Goal: Navigation & Orientation: Find specific page/section

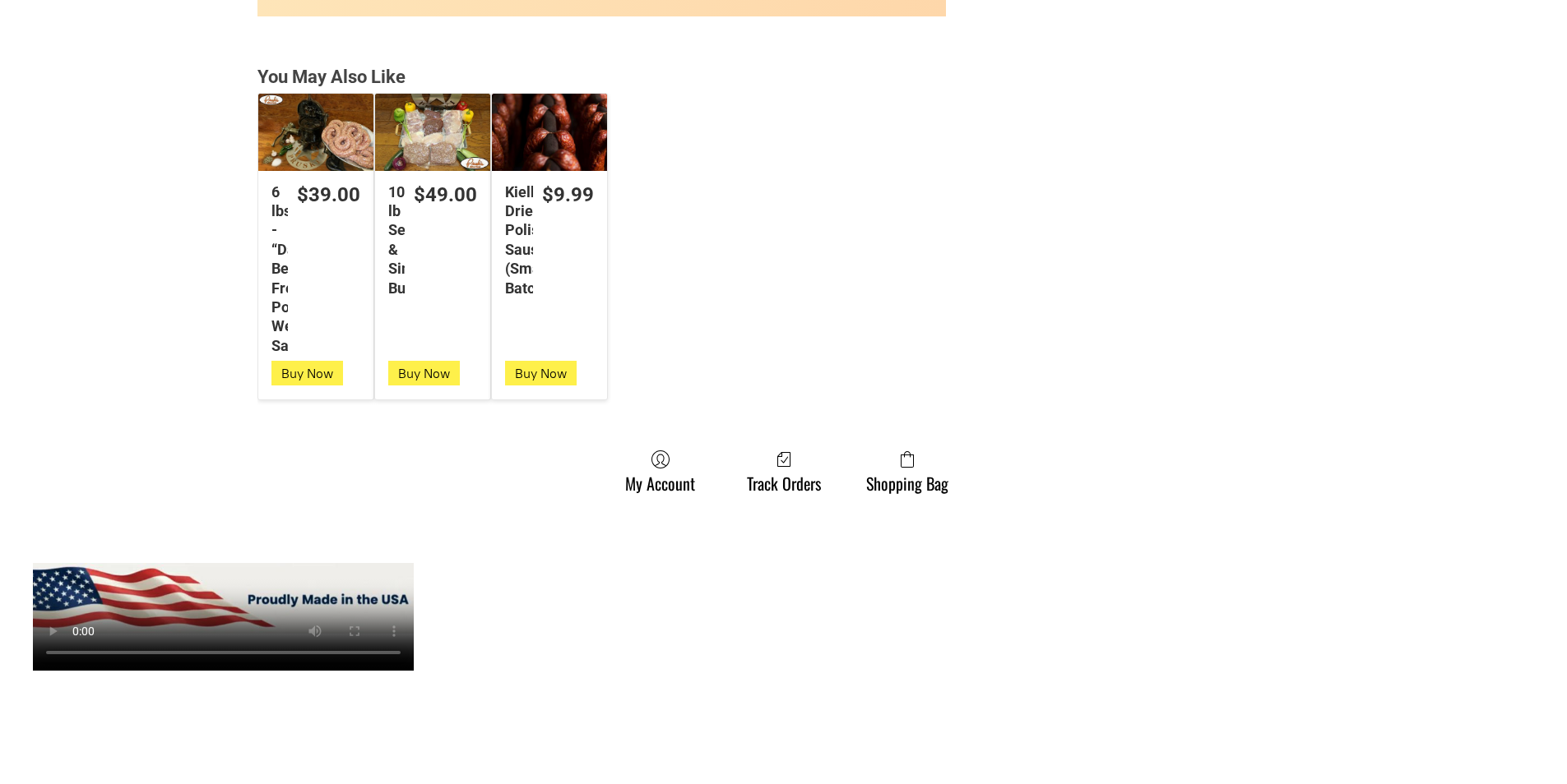
scroll to position [4440, 0]
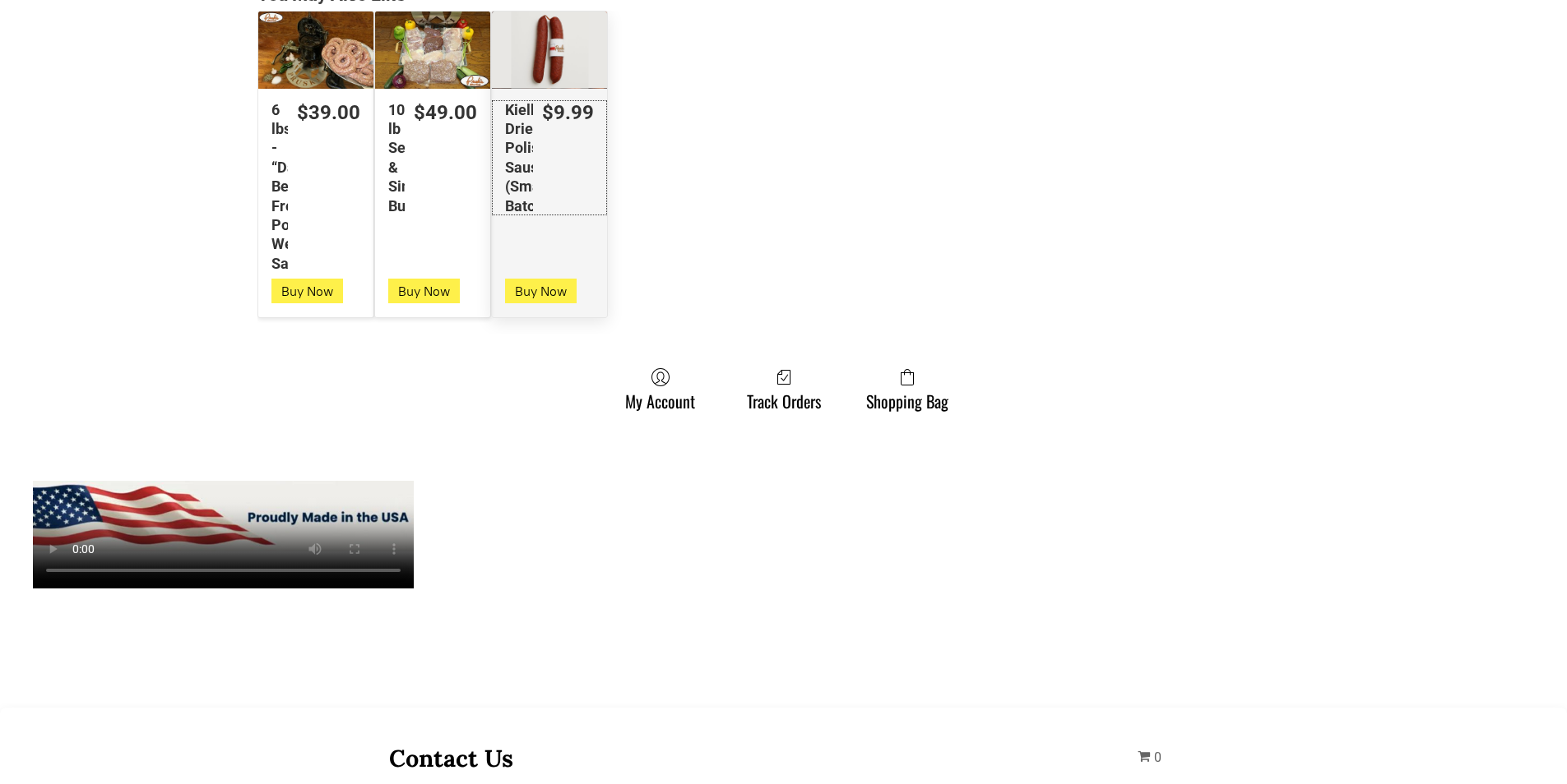
click at [595, 173] on link "$9.99 Kielbasa Dried Polish Sausage (Small Batch)" at bounding box center [549, 157] width 115 height 115
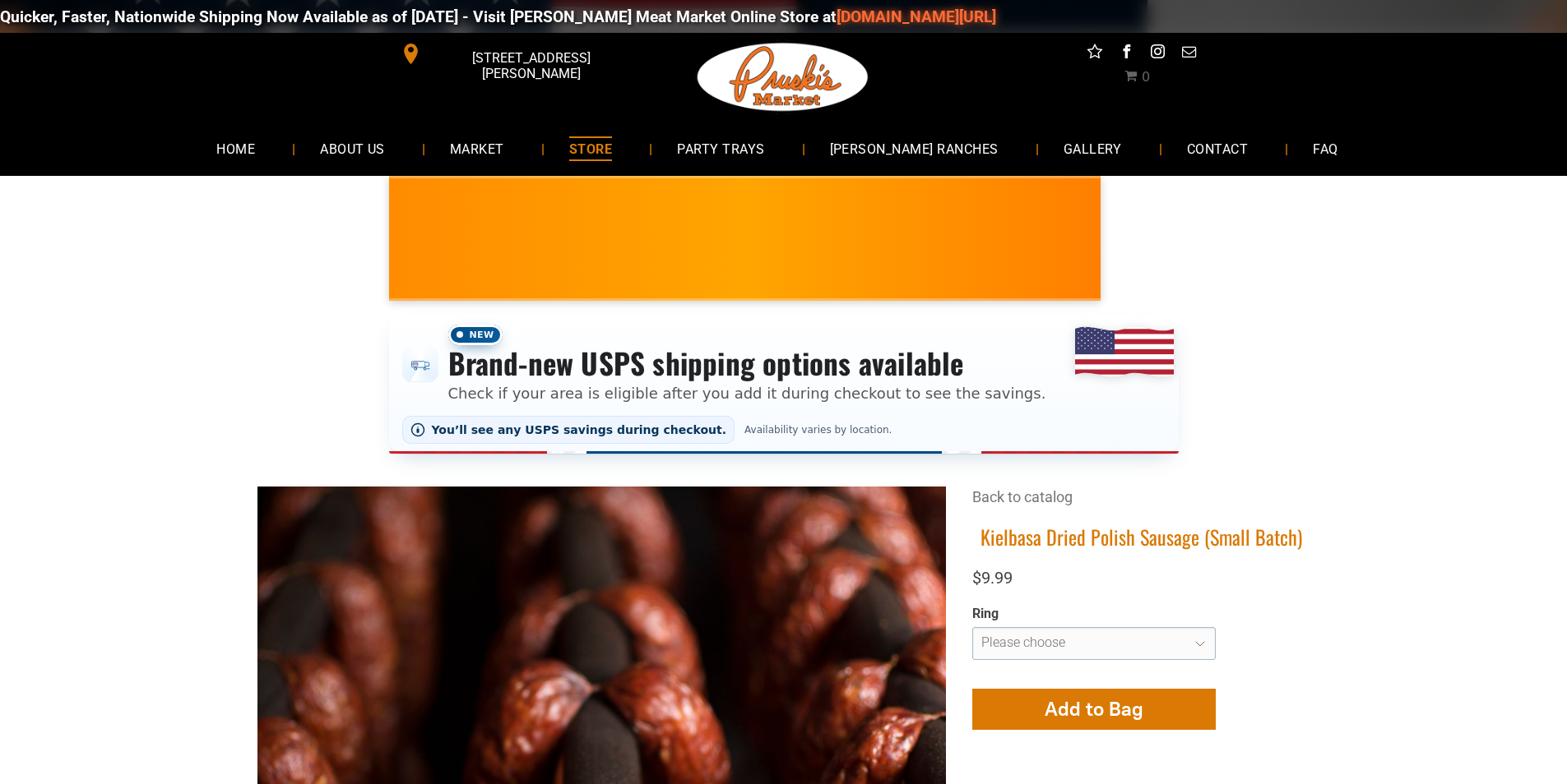
click at [191, 22] on div "Quicker, Faster, Nationwide Shipping Now Available as of [DATE] - Visit [PERSON…" at bounding box center [784, 17] width 1567 height 50
click at [1044, 132] on link "GALLERY" at bounding box center [1092, 148] width 108 height 44
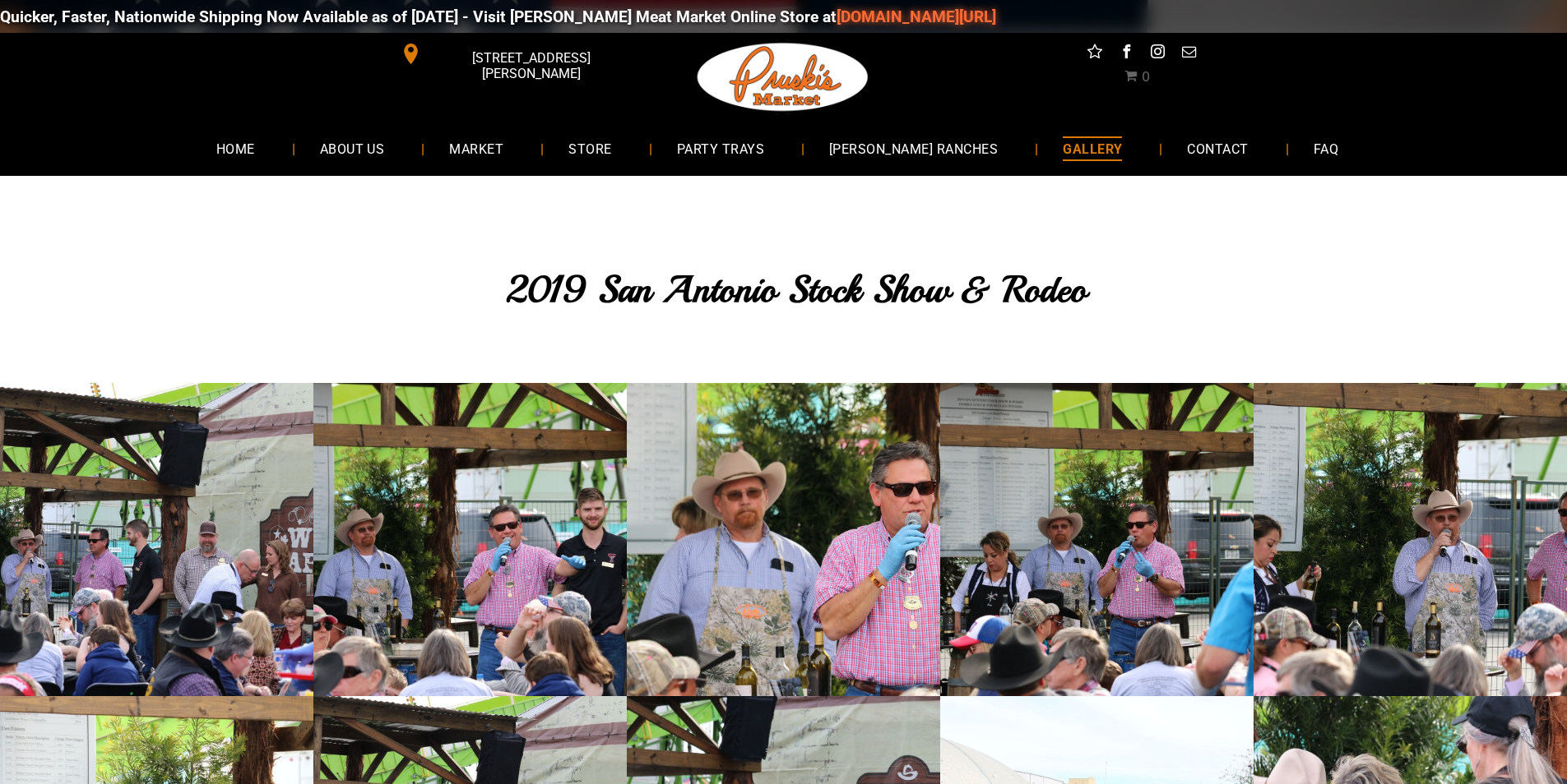
click at [133, 12] on div "Quicker, Faster, Nationwide Shipping Now Available as of [DATE] - Visit [PERSON…" at bounding box center [784, 17] width 1567 height 50
click at [583, 50] on span "[STREET_ADDRESS][PERSON_NAME]" at bounding box center [530, 66] width 212 height 48
